Goal: Information Seeking & Learning: Understand process/instructions

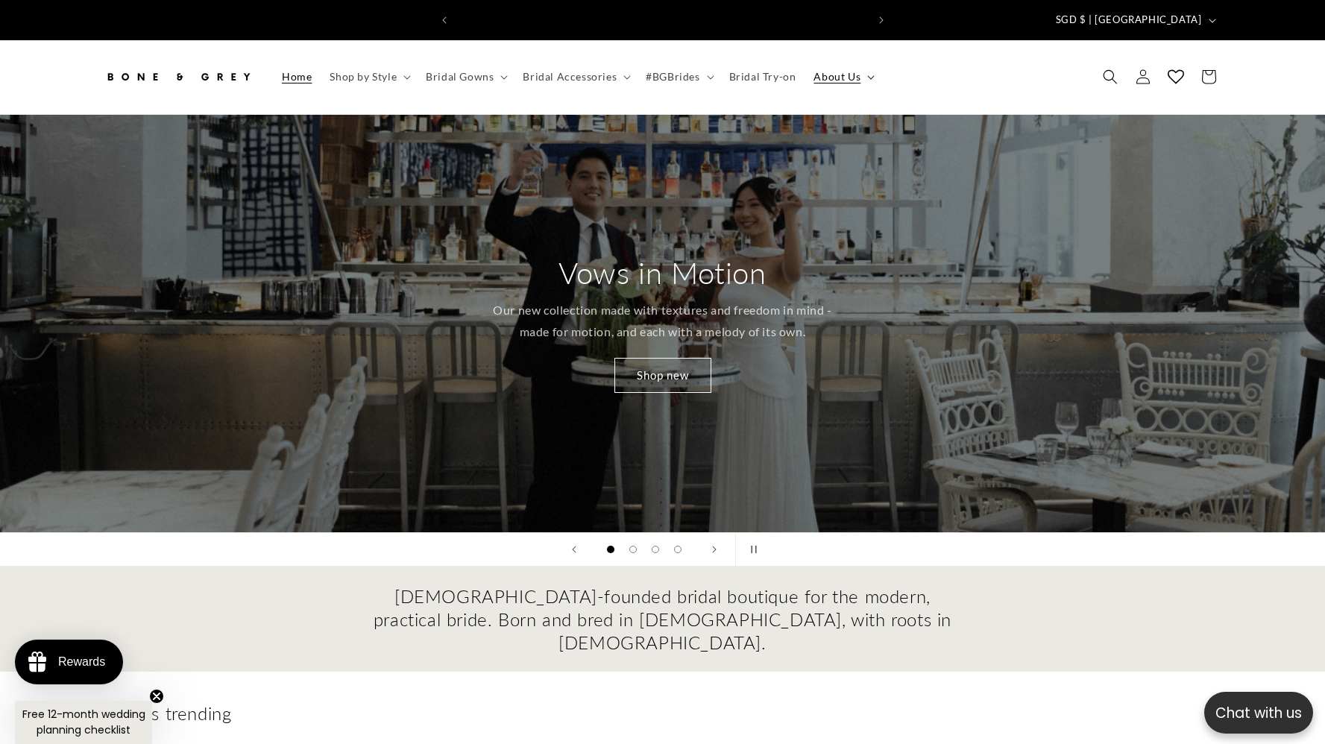
scroll to position [0, 410]
click at [822, 70] on span "About Us" at bounding box center [836, 76] width 47 height 13
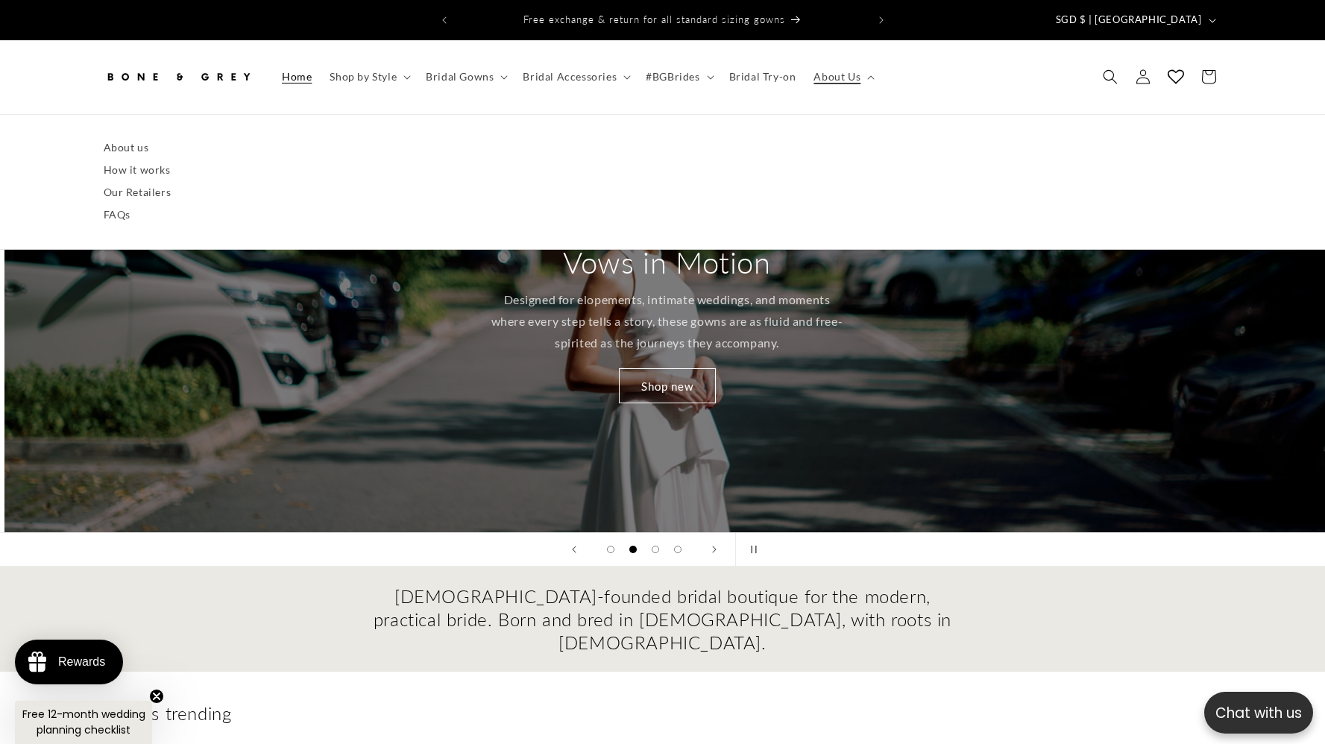
scroll to position [0, 1325]
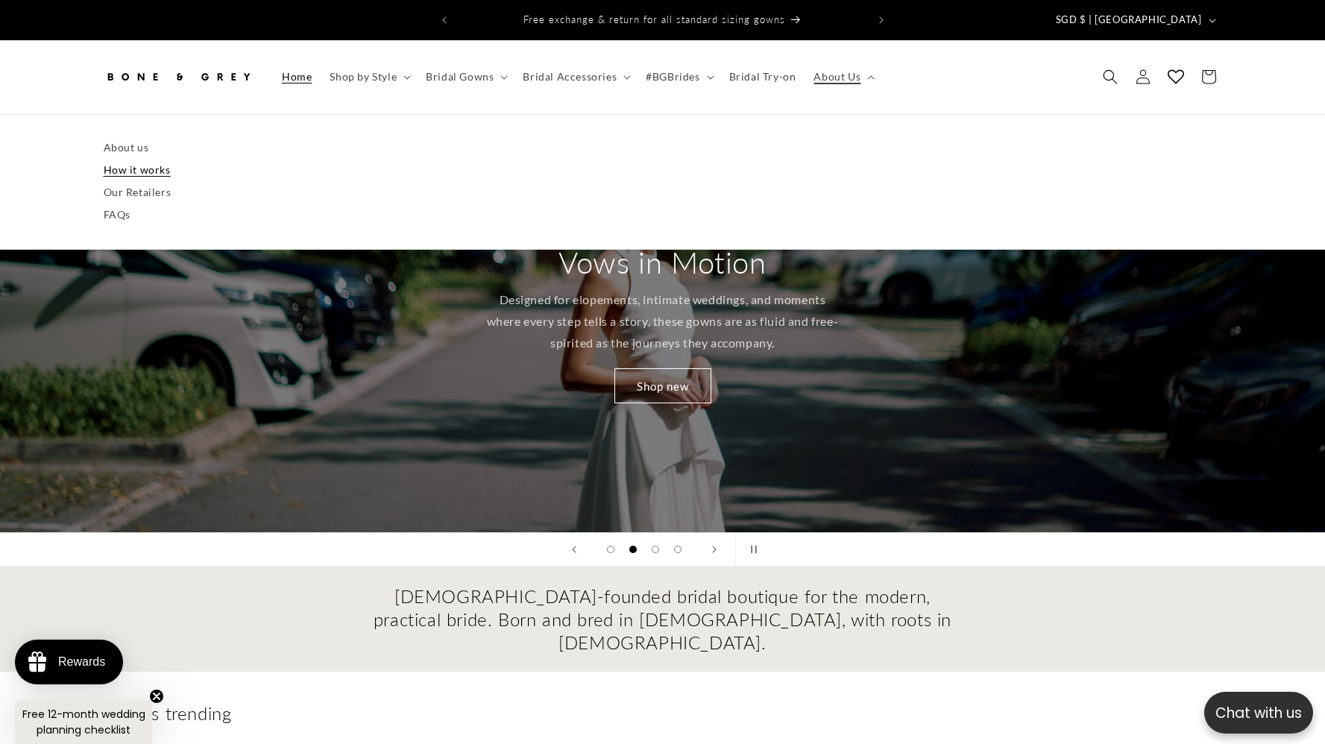
click at [120, 160] on link "How it works" at bounding box center [663, 170] width 1118 height 22
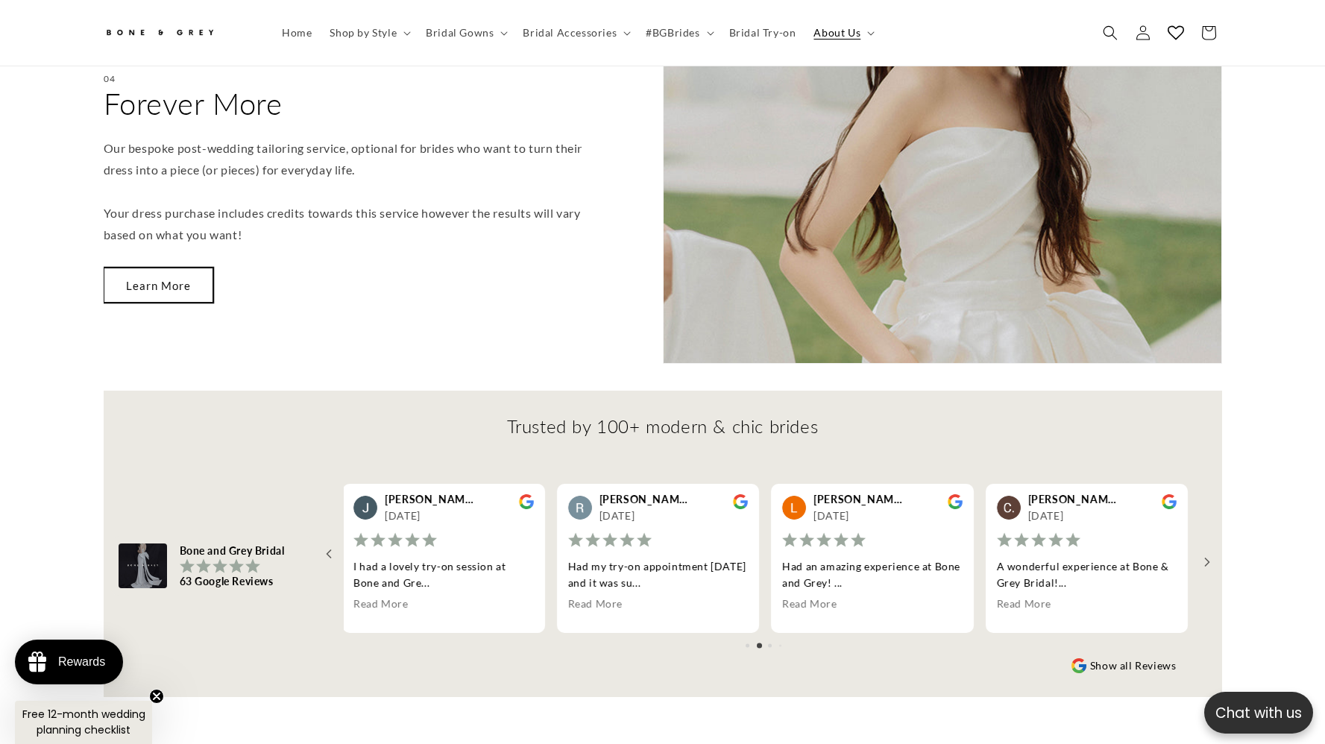
scroll to position [0, 410]
click at [158, 268] on link "Learn More" at bounding box center [159, 285] width 110 height 35
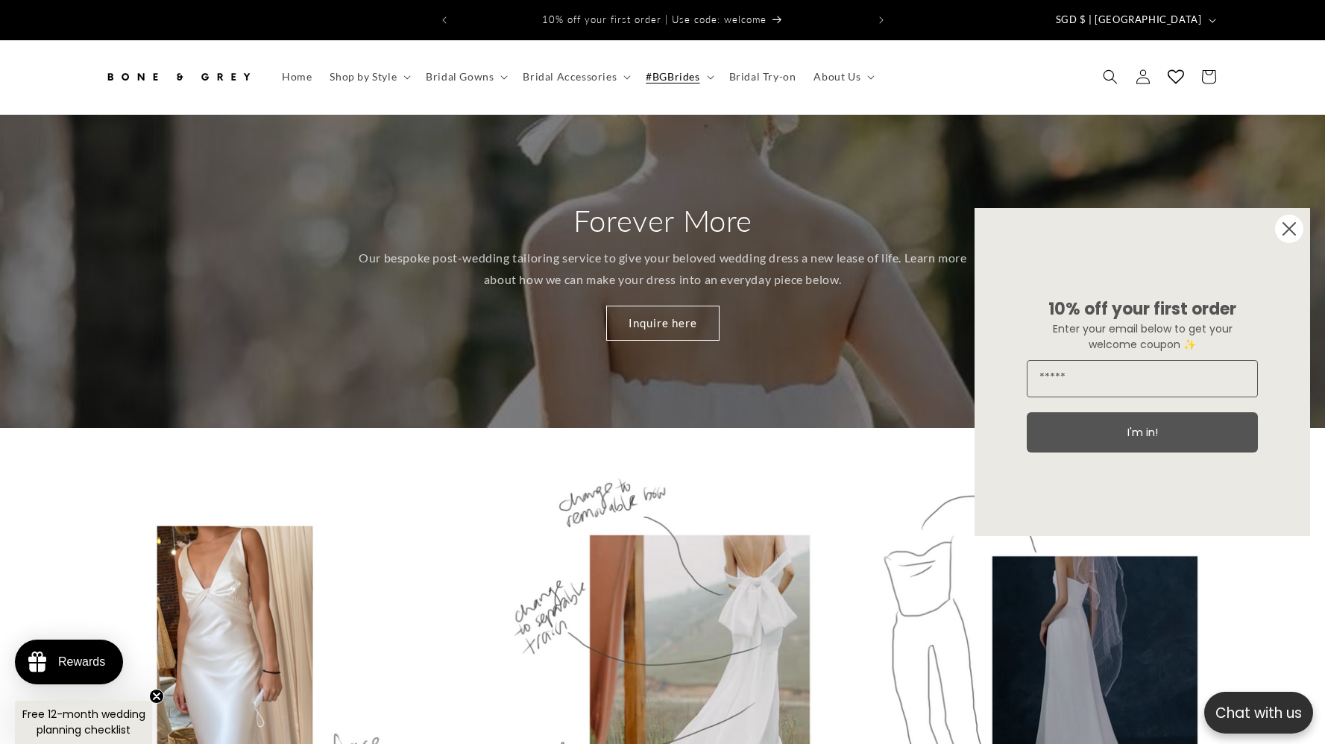
click at [1294, 230] on circle "Close dialog" at bounding box center [1289, 229] width 28 height 28
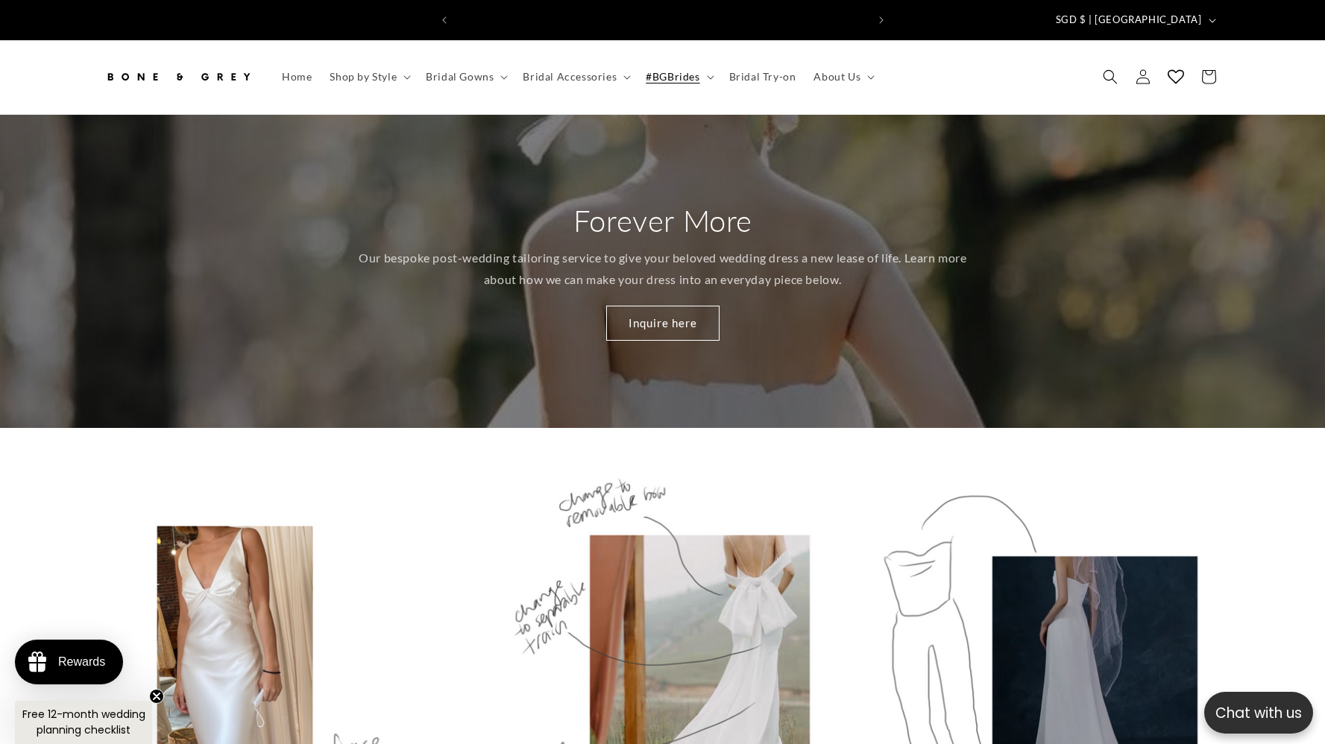
scroll to position [0, 410]
